Goal: Transaction & Acquisition: Subscribe to service/newsletter

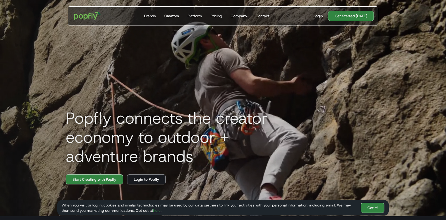
click at [172, 16] on div "Creators" at bounding box center [171, 15] width 15 height 5
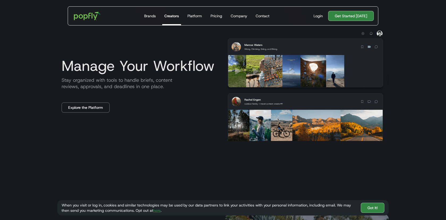
scroll to position [571, 0]
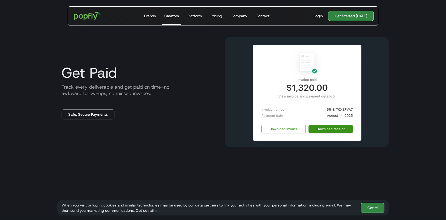
click at [334, 15] on link "Get Started [DATE]" at bounding box center [351, 16] width 46 height 10
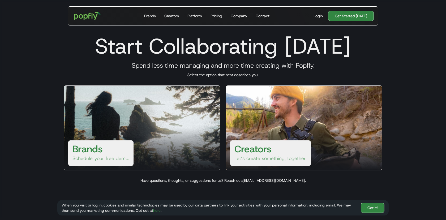
click at [258, 153] on h3 "Creators" at bounding box center [252, 149] width 37 height 13
